Goal: Task Accomplishment & Management: Use online tool/utility

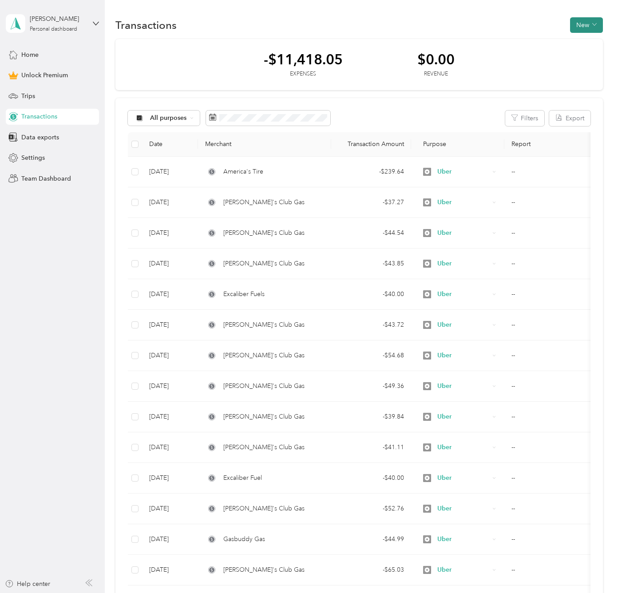
click at [592, 24] on icon "button" at bounding box center [594, 24] width 4 height 4
click at [586, 44] on span "Expense" at bounding box center [582, 41] width 24 height 9
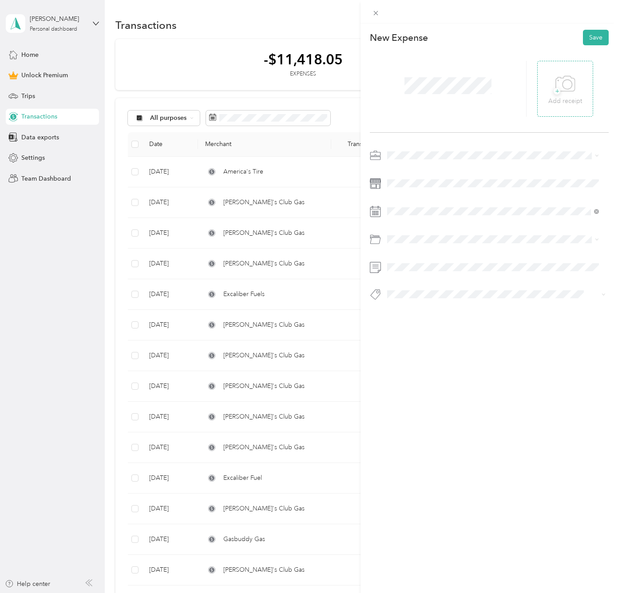
click at [559, 95] on icon at bounding box center [565, 84] width 20 height 24
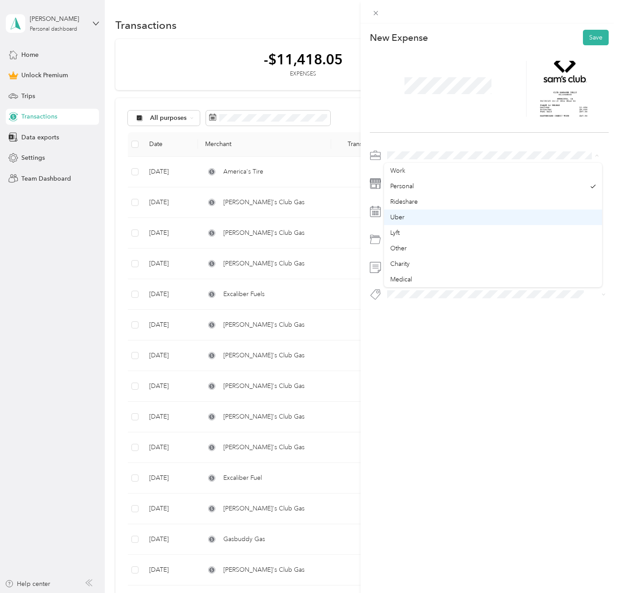
click at [416, 214] on div "Uber" at bounding box center [493, 217] width 206 height 9
click at [416, 215] on span at bounding box center [496, 211] width 225 height 14
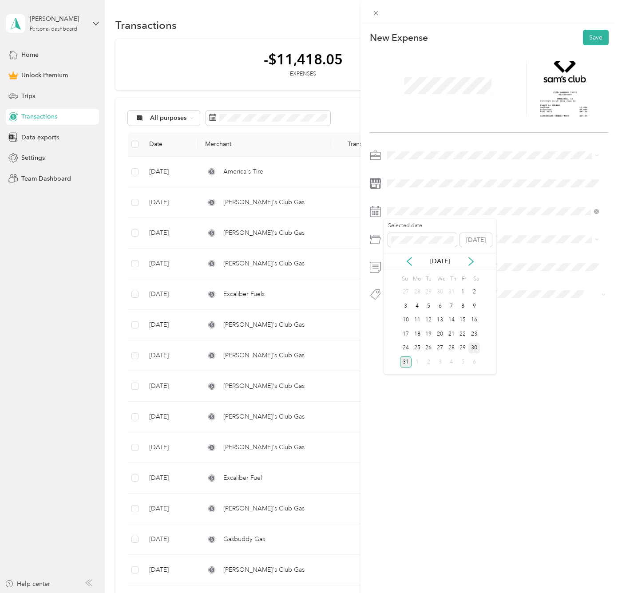
click at [476, 351] on div "30" at bounding box center [474, 348] width 12 height 11
click at [404, 245] on span at bounding box center [496, 239] width 225 height 14
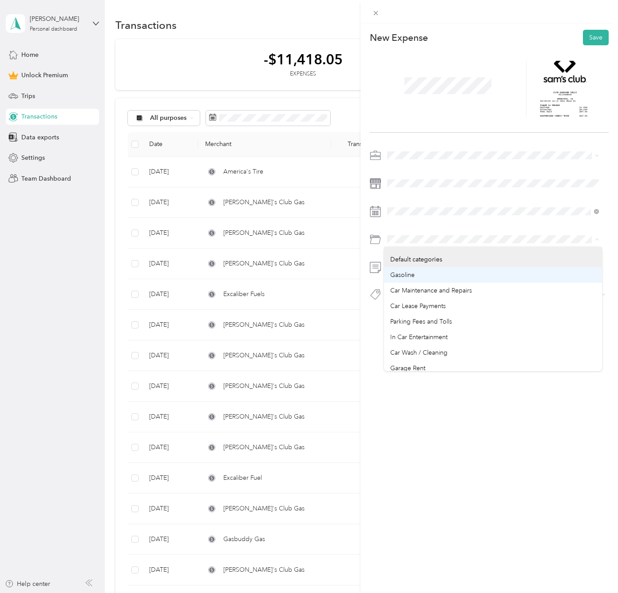
click at [403, 278] on span "Gasoline" at bounding box center [402, 275] width 24 height 8
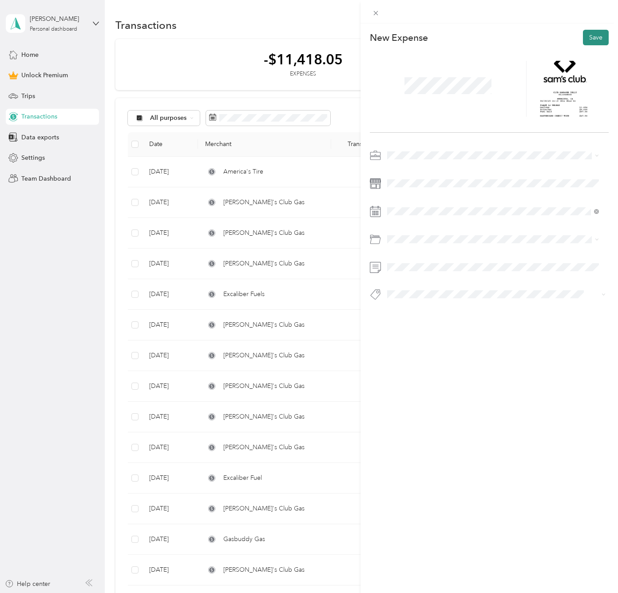
click at [588, 40] on button "Save" at bounding box center [596, 38] width 26 height 16
